Goal: Information Seeking & Learning: Learn about a topic

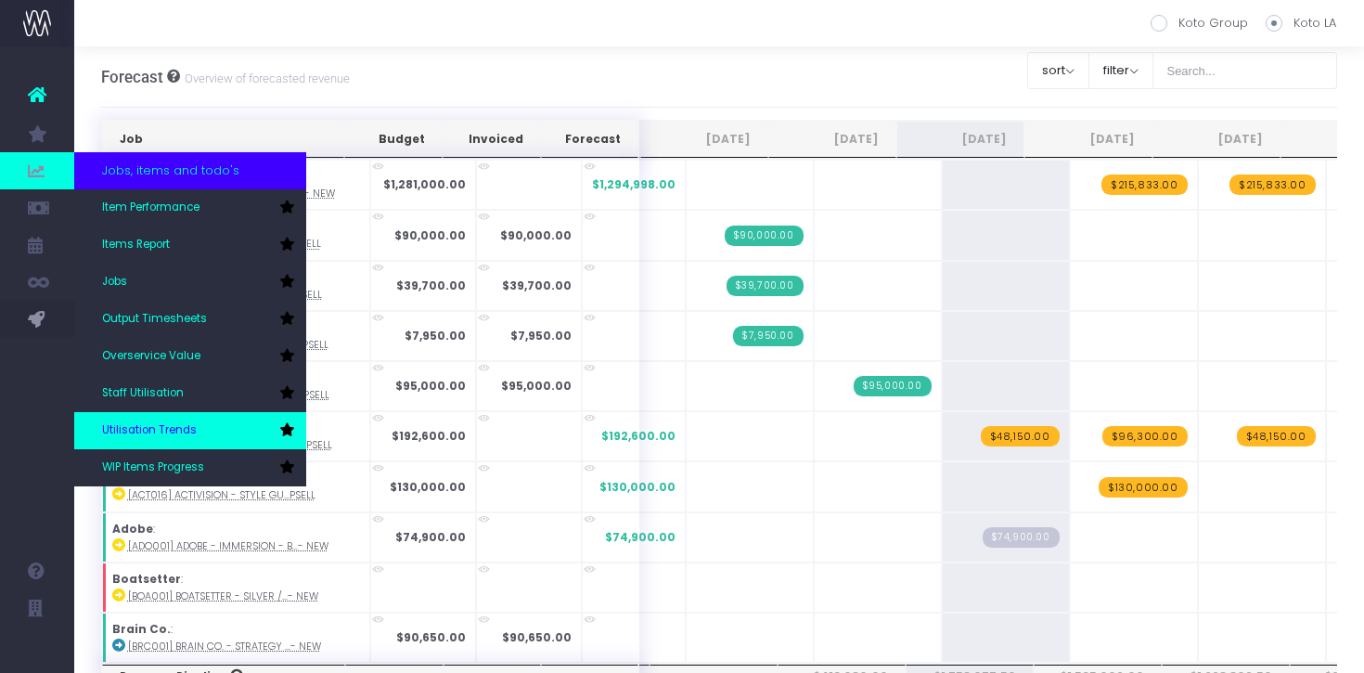
click at [150, 421] on link "Utilisation Trends" at bounding box center [190, 430] width 232 height 37
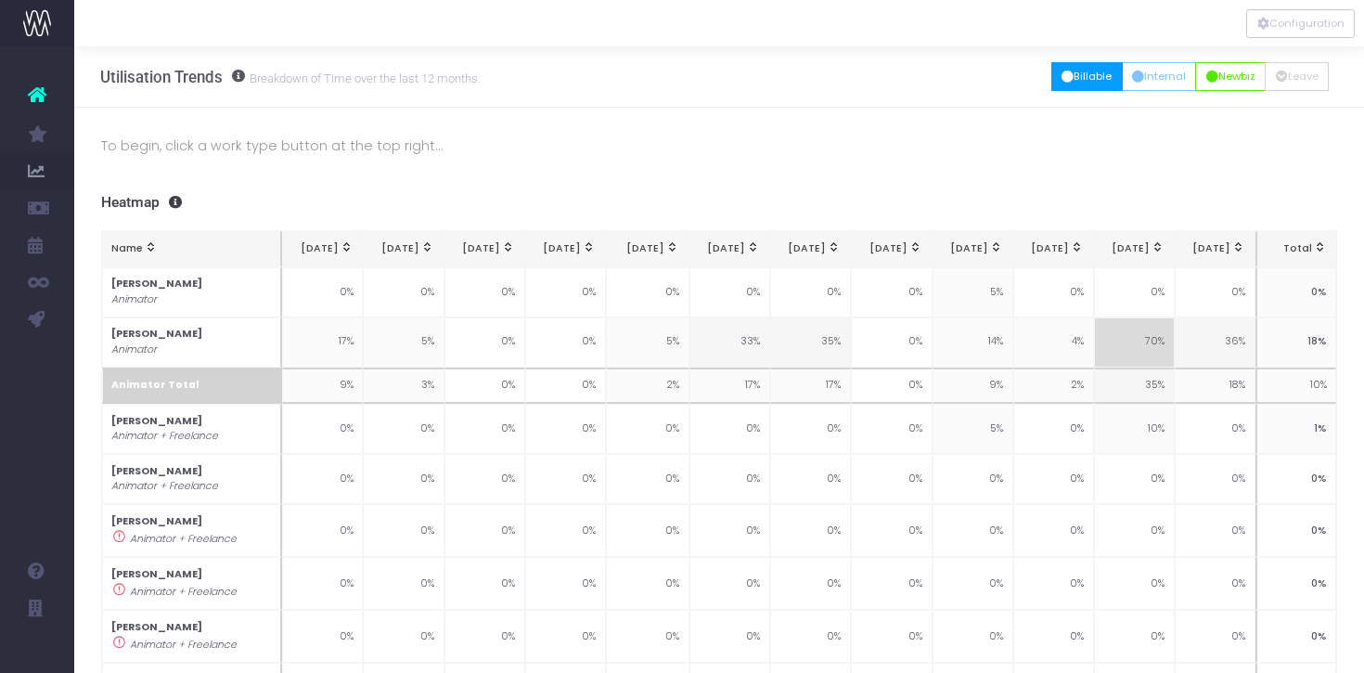
click at [1071, 82] on button "Billable" at bounding box center [1087, 76] width 71 height 29
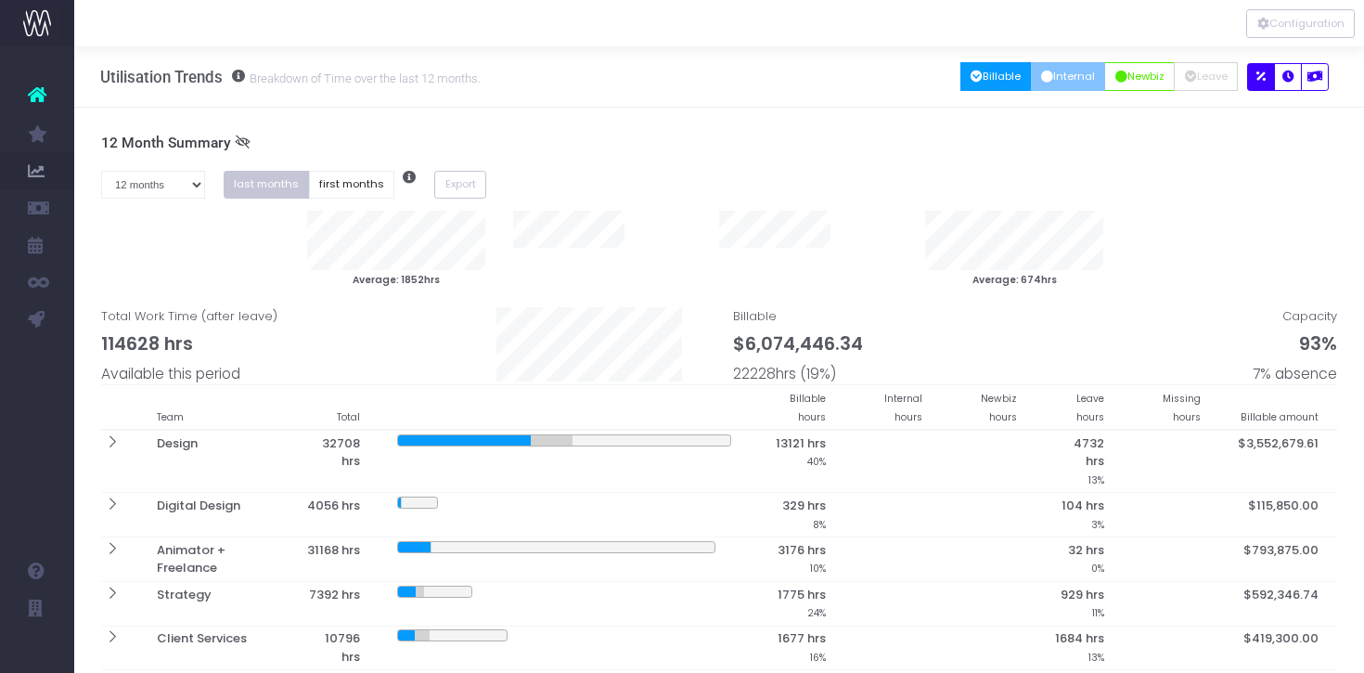
click at [1084, 72] on button "Internal" at bounding box center [1068, 76] width 75 height 29
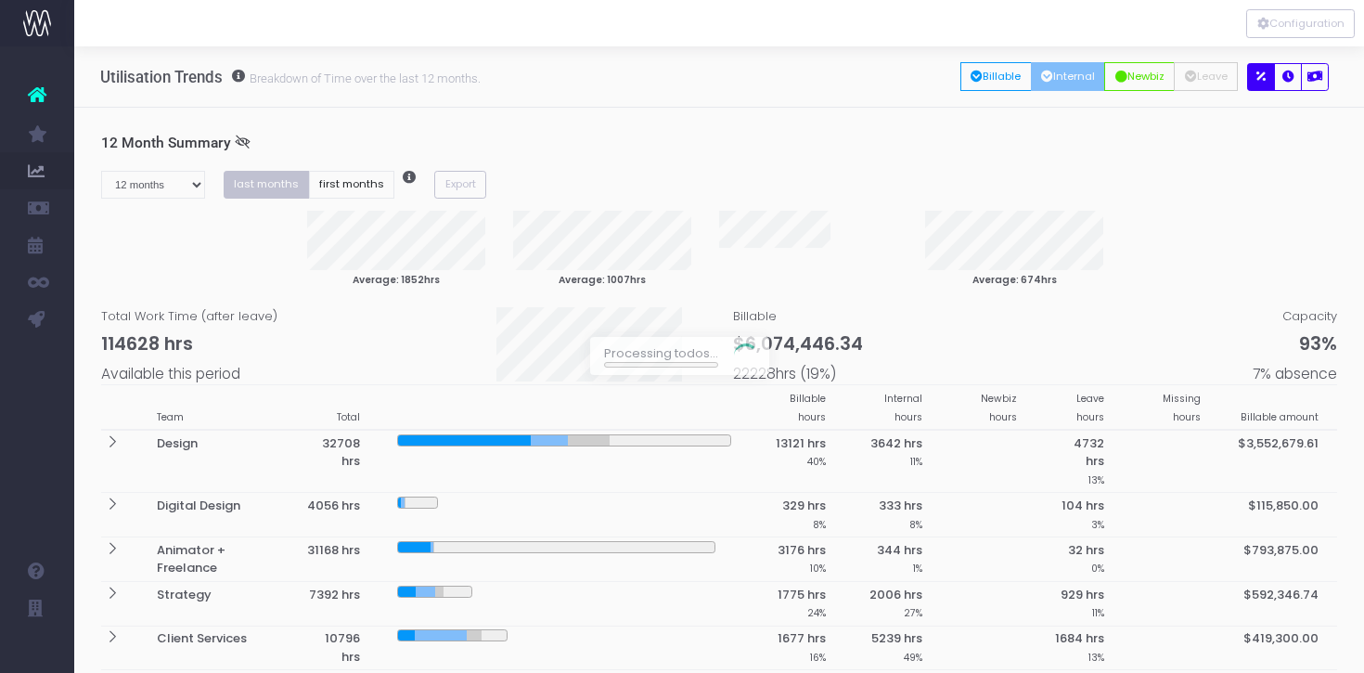
click at [1144, 64] on div at bounding box center [682, 336] width 1364 height 673
click at [1136, 84] on button "Newbiz" at bounding box center [1140, 76] width 71 height 29
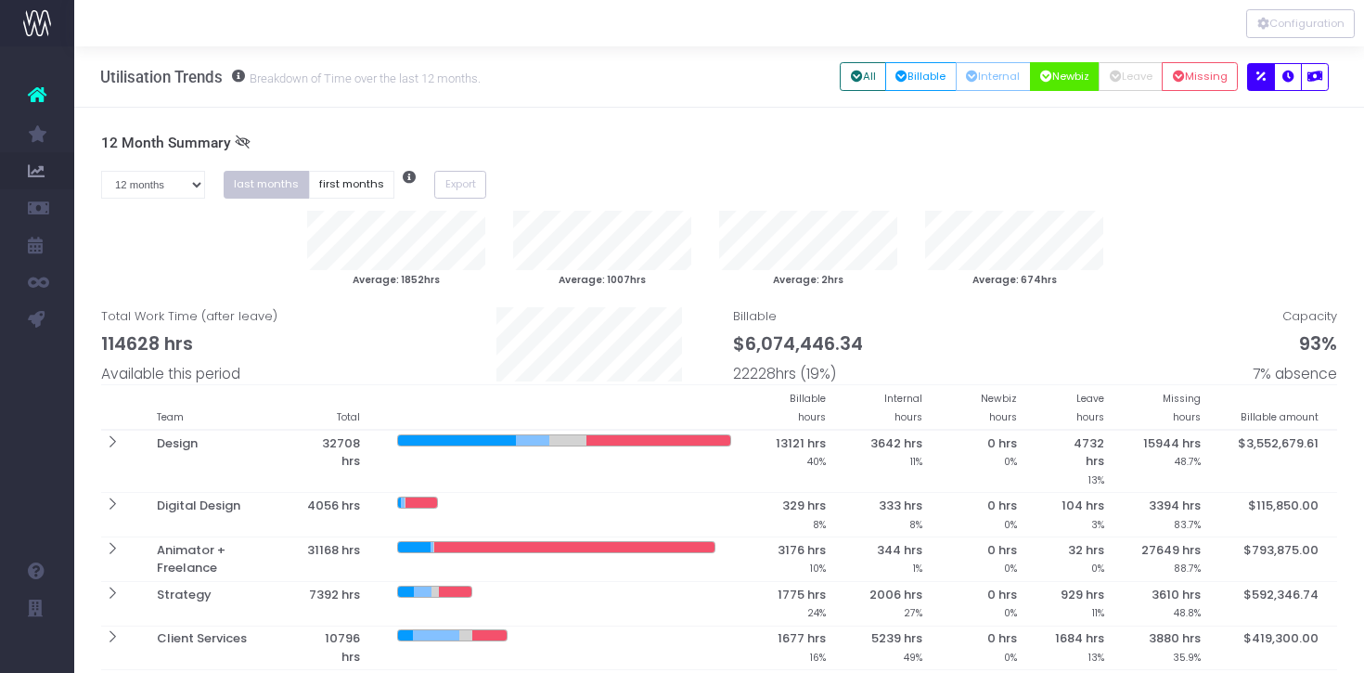
click at [1200, 91] on div "All Billable Internal Newbiz Leave Missing" at bounding box center [1043, 77] width 407 height 38
click at [1213, 81] on button "Missing" at bounding box center [1200, 76] width 76 height 29
click at [1283, 77] on icon "button" at bounding box center [1289, 77] width 12 height 0
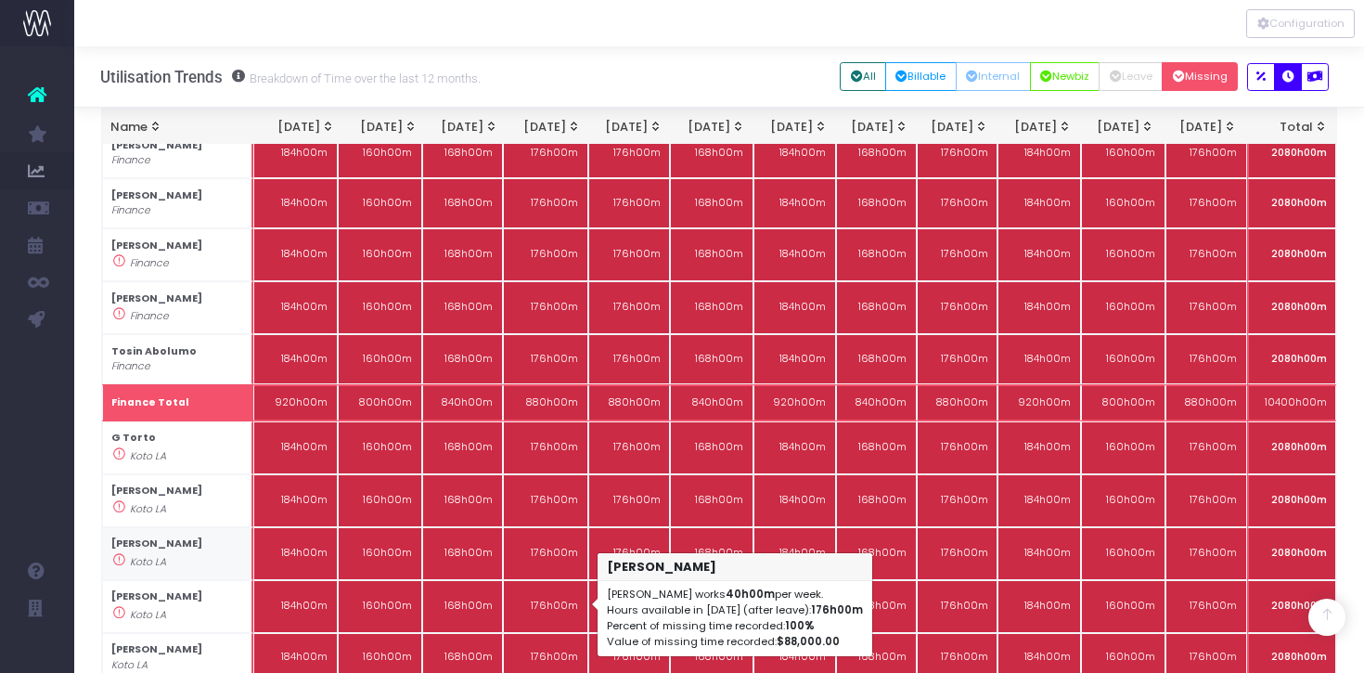
scroll to position [3714, 0]
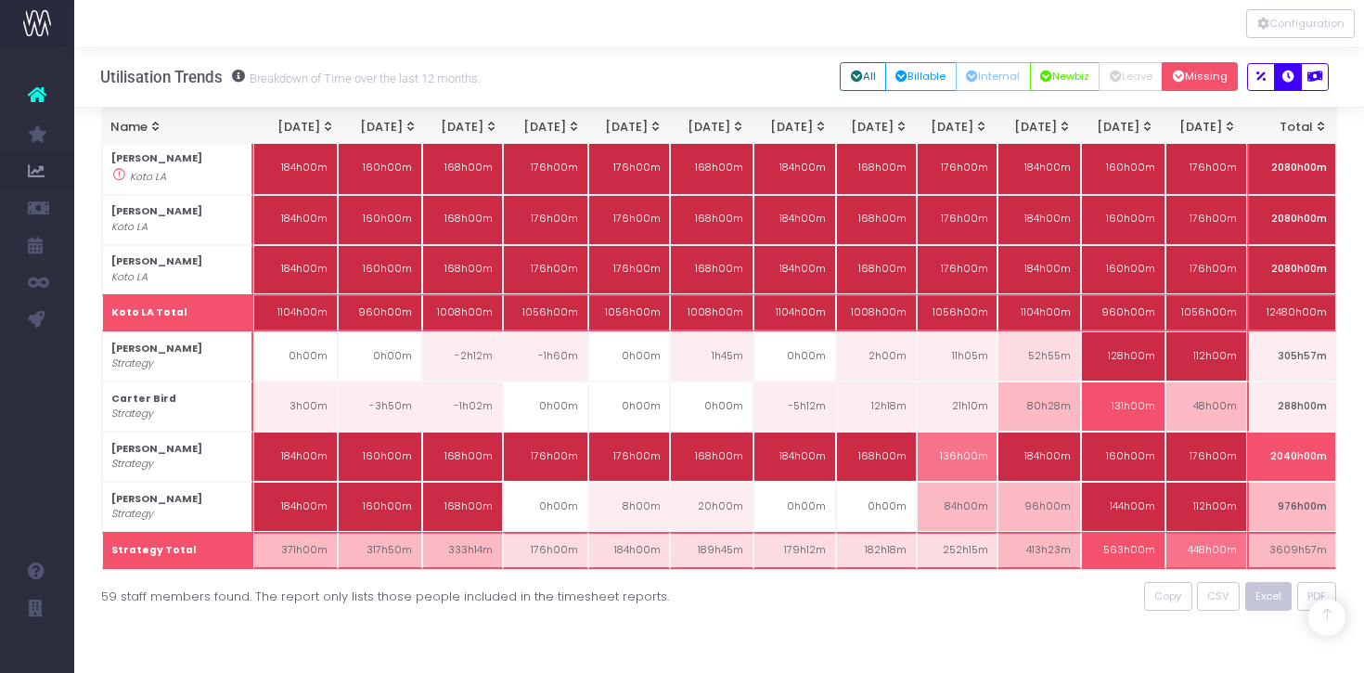
click at [1262, 596] on span "Excel" at bounding box center [1269, 596] width 26 height 16
